Goal: Navigation & Orientation: Understand site structure

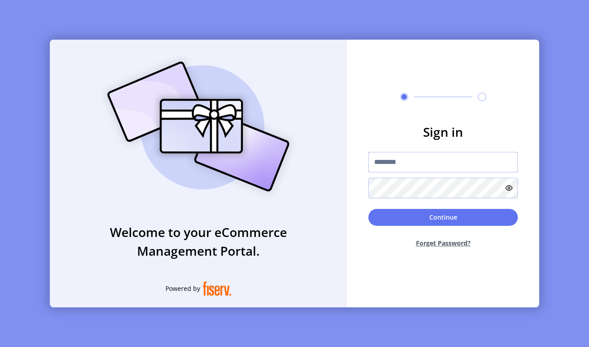
click at [409, 155] on input "text" at bounding box center [444, 162] width 150 height 20
paste input "**********"
type input "**********"
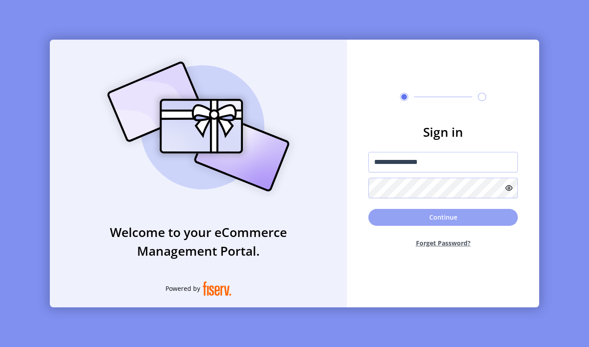
click at [441, 219] on button "Continue" at bounding box center [444, 217] width 150 height 17
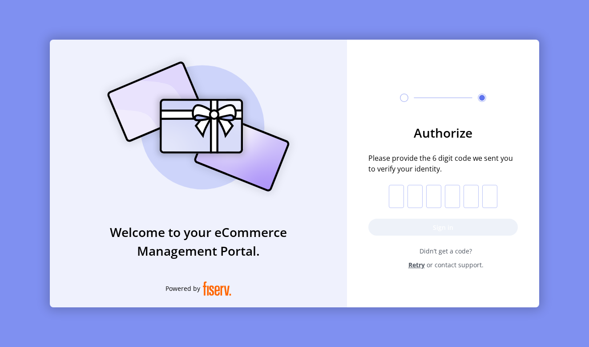
click at [394, 203] on input "text" at bounding box center [396, 196] width 15 height 23
type input "*"
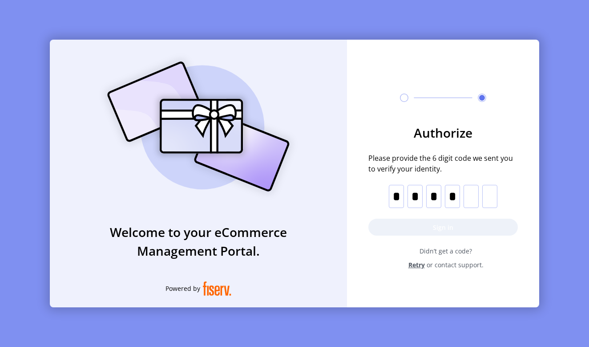
type input "*"
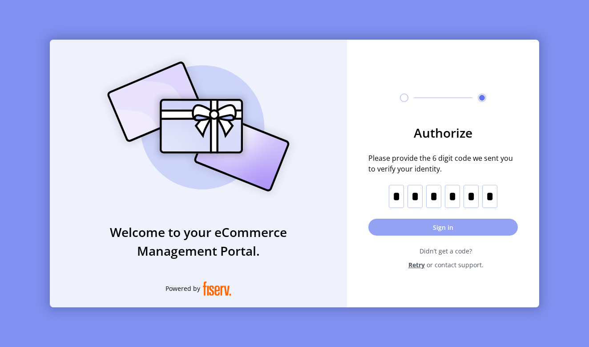
type input "*"
click at [395, 227] on button "Sign in" at bounding box center [444, 227] width 150 height 17
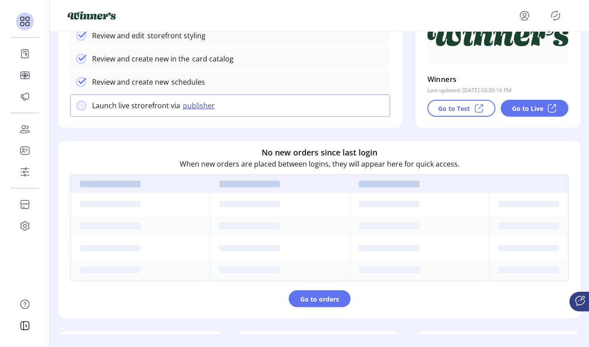
scroll to position [146, 3]
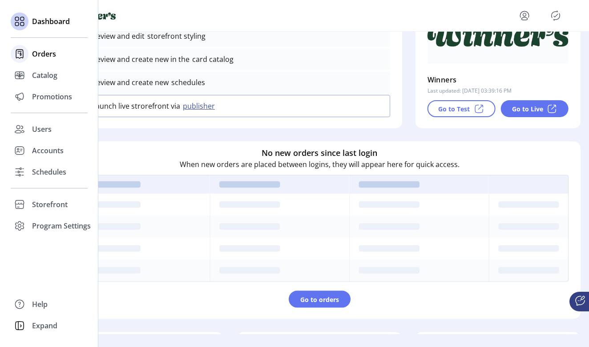
click at [27, 56] on div at bounding box center [20, 54] width 18 height 18
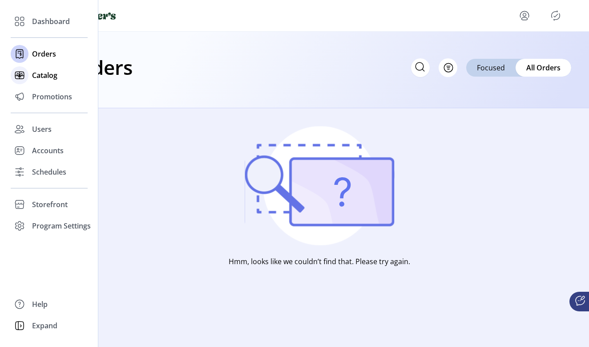
click at [29, 78] on div "Catalog" at bounding box center [49, 75] width 77 height 21
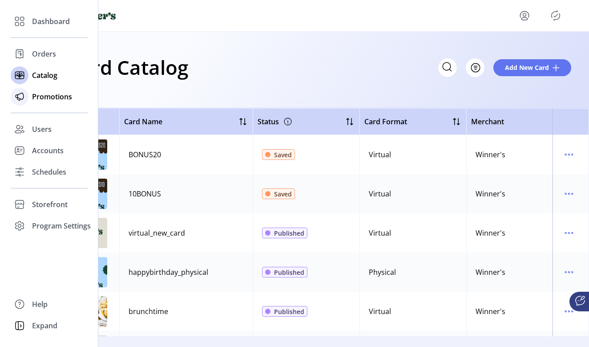
click at [30, 97] on div "Promotions" at bounding box center [49, 96] width 77 height 21
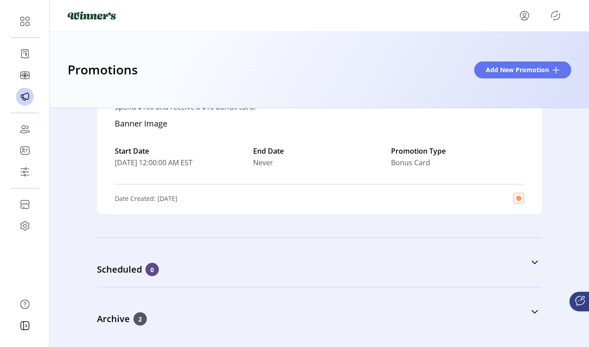
scroll to position [118, 0]
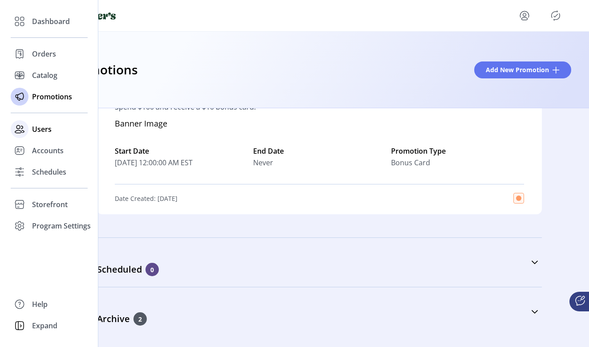
click at [36, 128] on span "Users" at bounding box center [42, 129] width 20 height 11
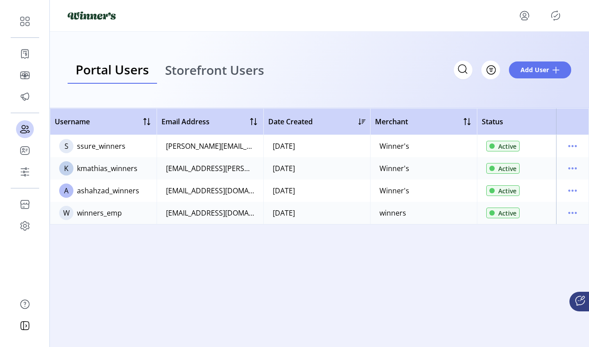
click at [207, 265] on div "Username Email Address Date Created Merchant Status S ssure_winners [PERSON_NAM…" at bounding box center [319, 222] width 539 height 228
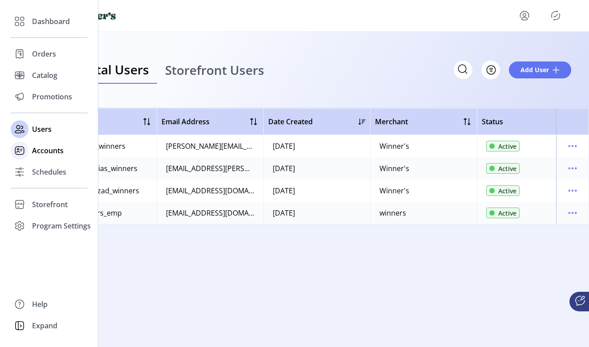
click at [22, 153] on icon at bounding box center [19, 150] width 14 height 14
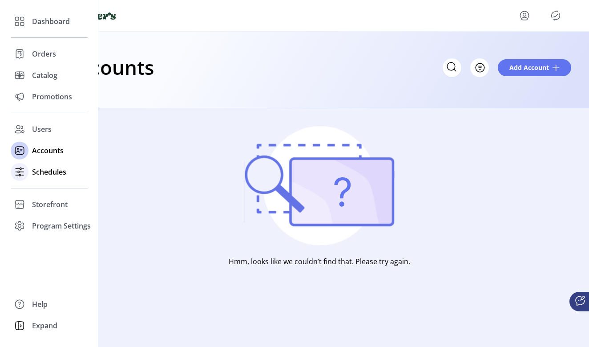
click at [26, 171] on icon at bounding box center [19, 172] width 14 height 14
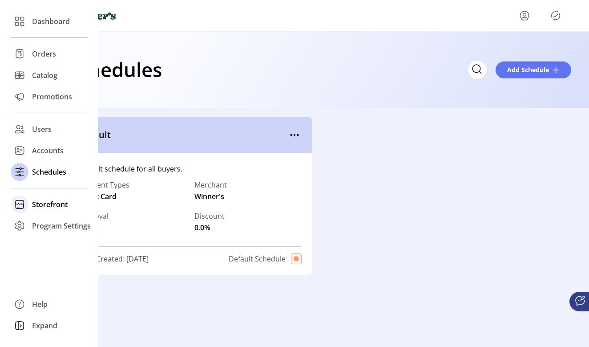
click at [33, 199] on span "Storefront" at bounding box center [50, 204] width 36 height 11
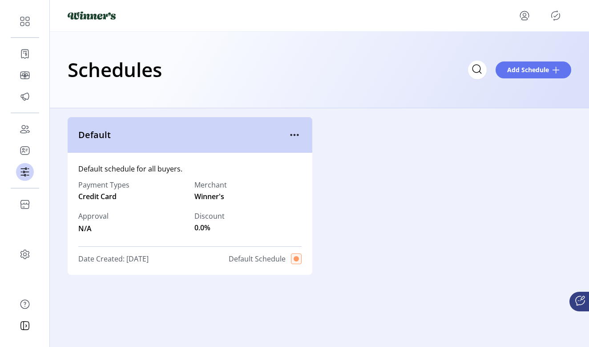
click at [396, 183] on div "Default Default schedule for all buyers. Payment Types Credit Card Merchant Win…" at bounding box center [320, 196] width 504 height 158
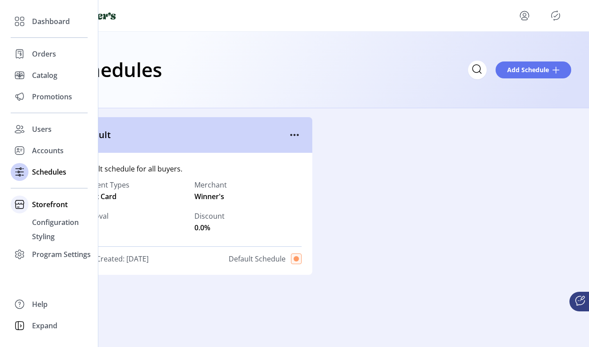
click at [25, 206] on icon at bounding box center [19, 204] width 14 height 14
click at [29, 226] on div "Program Settings" at bounding box center [49, 225] width 77 height 21
click at [36, 241] on span "Templates" at bounding box center [49, 243] width 35 height 11
click at [51, 205] on span "Storefront" at bounding box center [50, 204] width 36 height 11
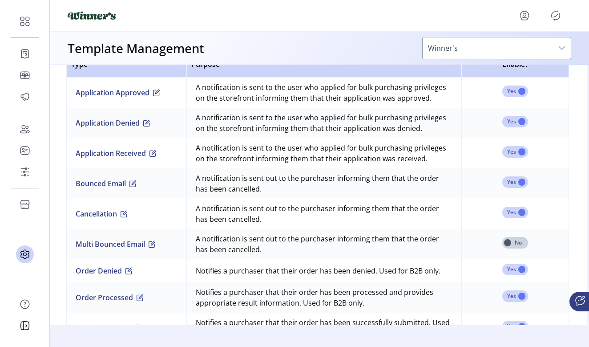
scroll to position [608, 1]
